Goal: Information Seeking & Learning: Learn about a topic

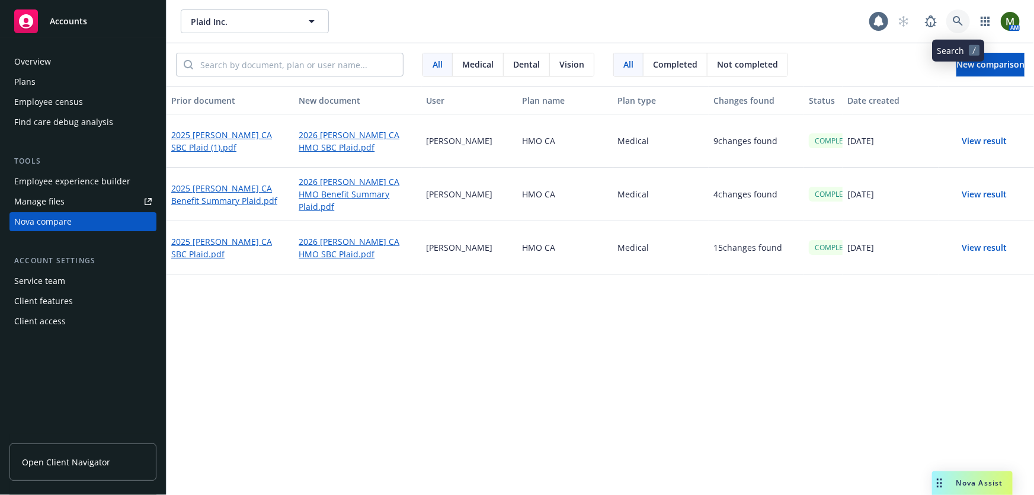
click at [954, 21] on icon at bounding box center [958, 21] width 10 height 10
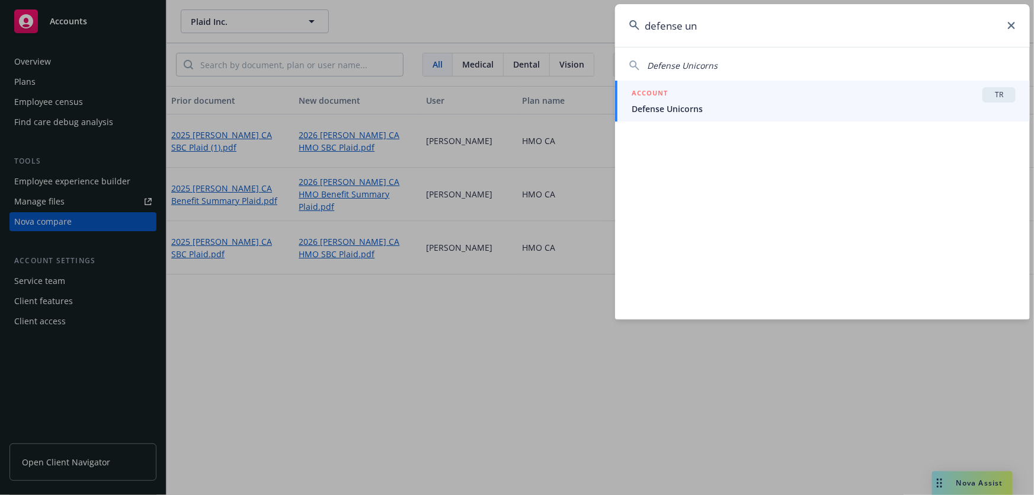
type input "defense un"
click at [852, 117] on link "ACCOUNT TR Defense Unicorns" at bounding box center [822, 101] width 415 height 41
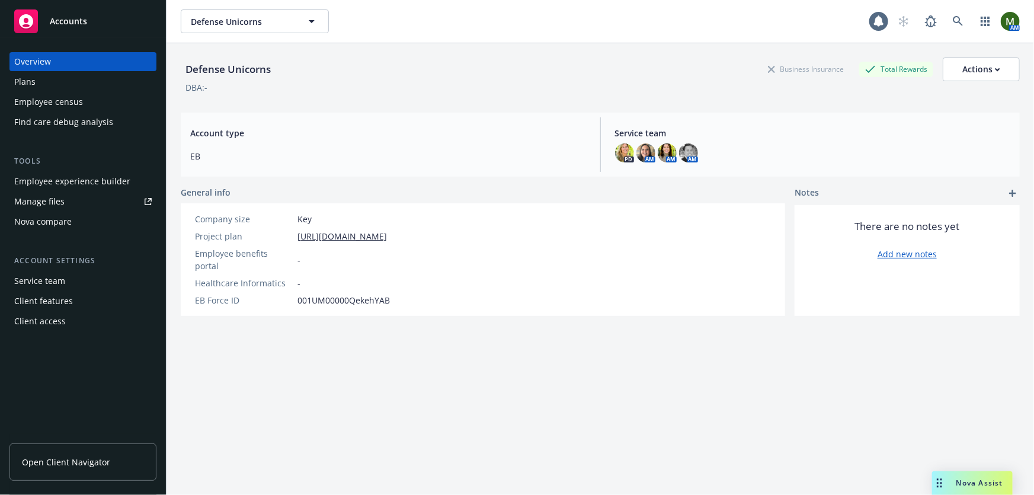
click at [119, 178] on div "Employee experience builder" at bounding box center [72, 181] width 116 height 19
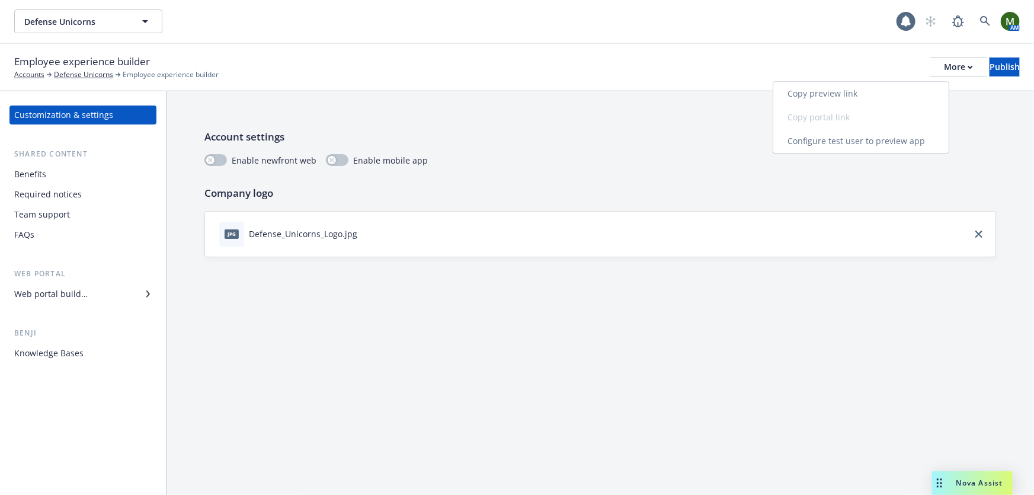
click at [889, 90] on link "Copy preview link" at bounding box center [860, 94] width 175 height 24
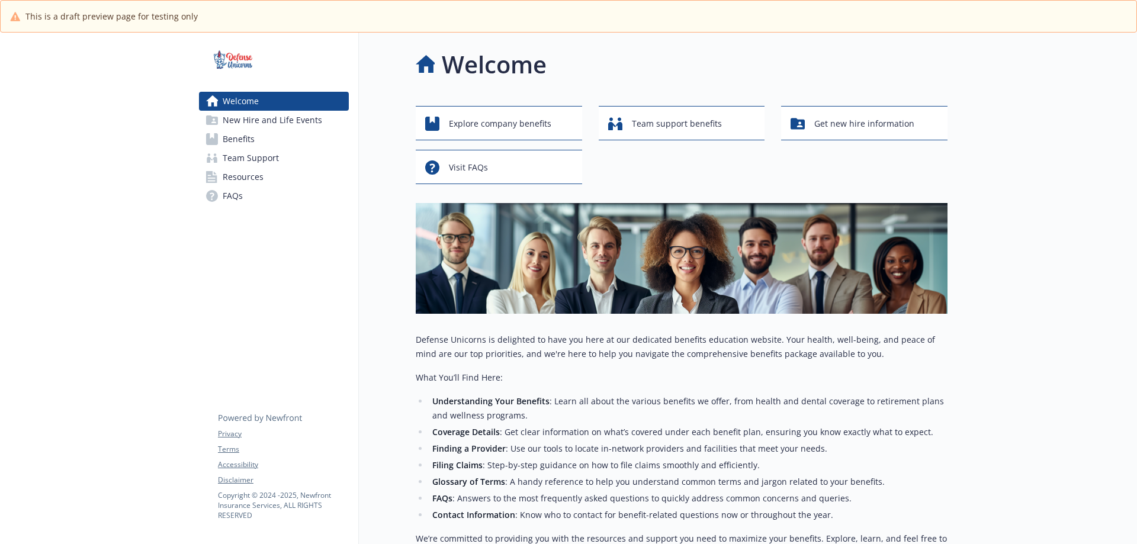
click at [278, 142] on link "Benefits" at bounding box center [274, 139] width 150 height 19
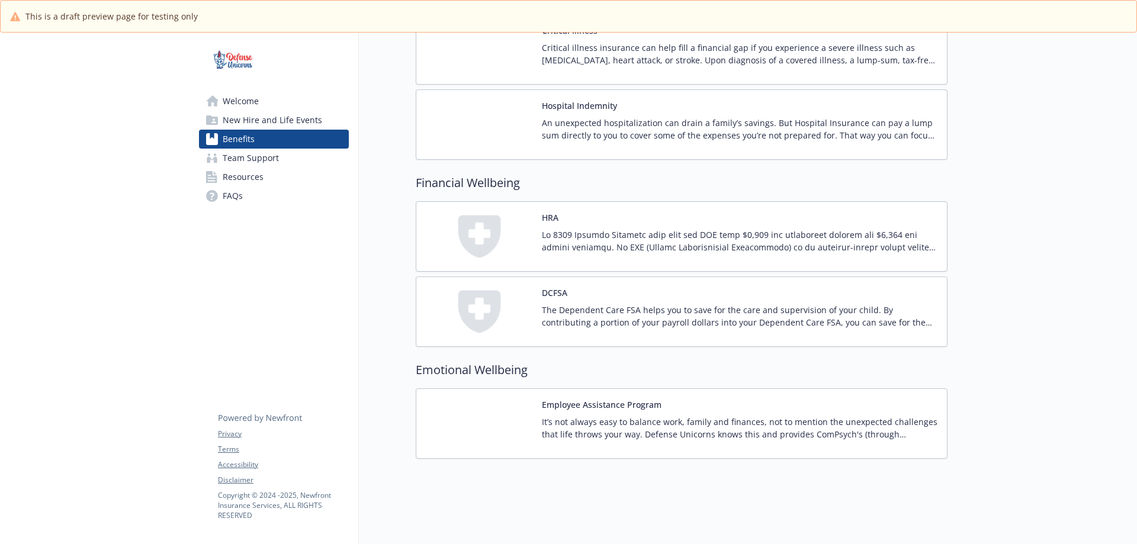
scroll to position [979, 0]
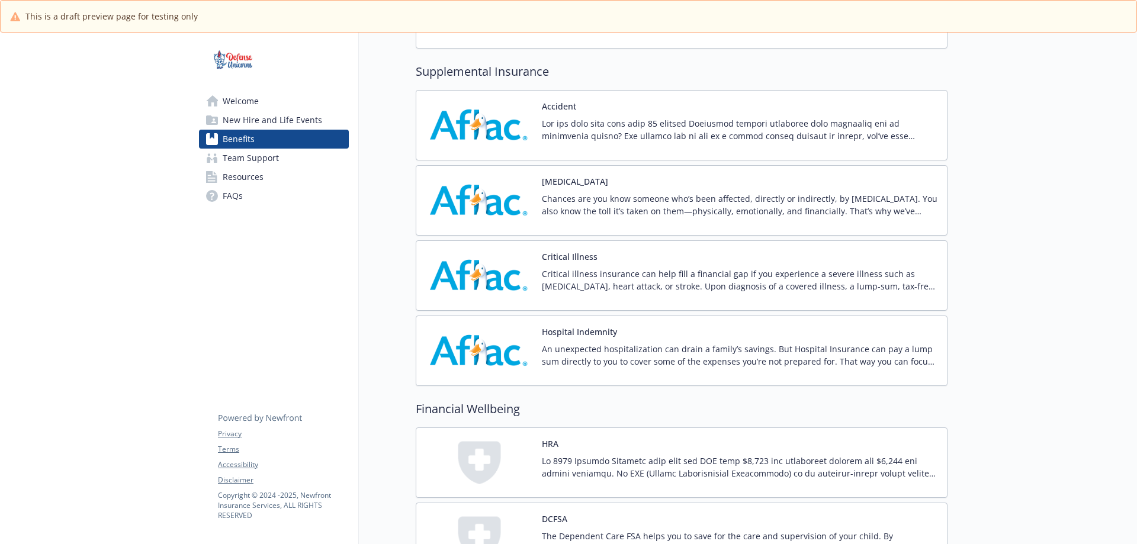
scroll to position [987, 0]
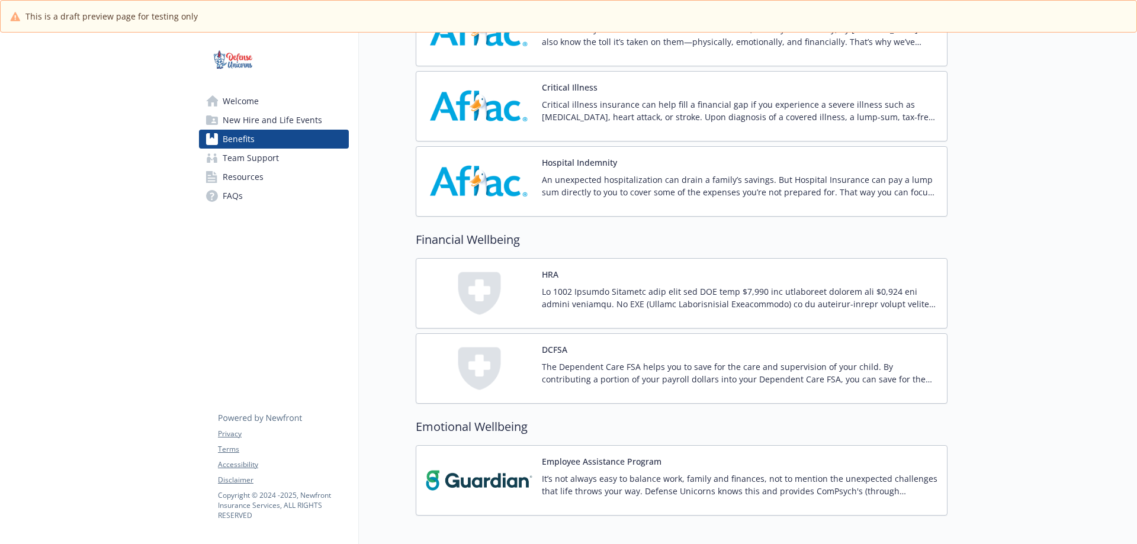
scroll to position [1019, 0]
